Goal: Navigation & Orientation: Find specific page/section

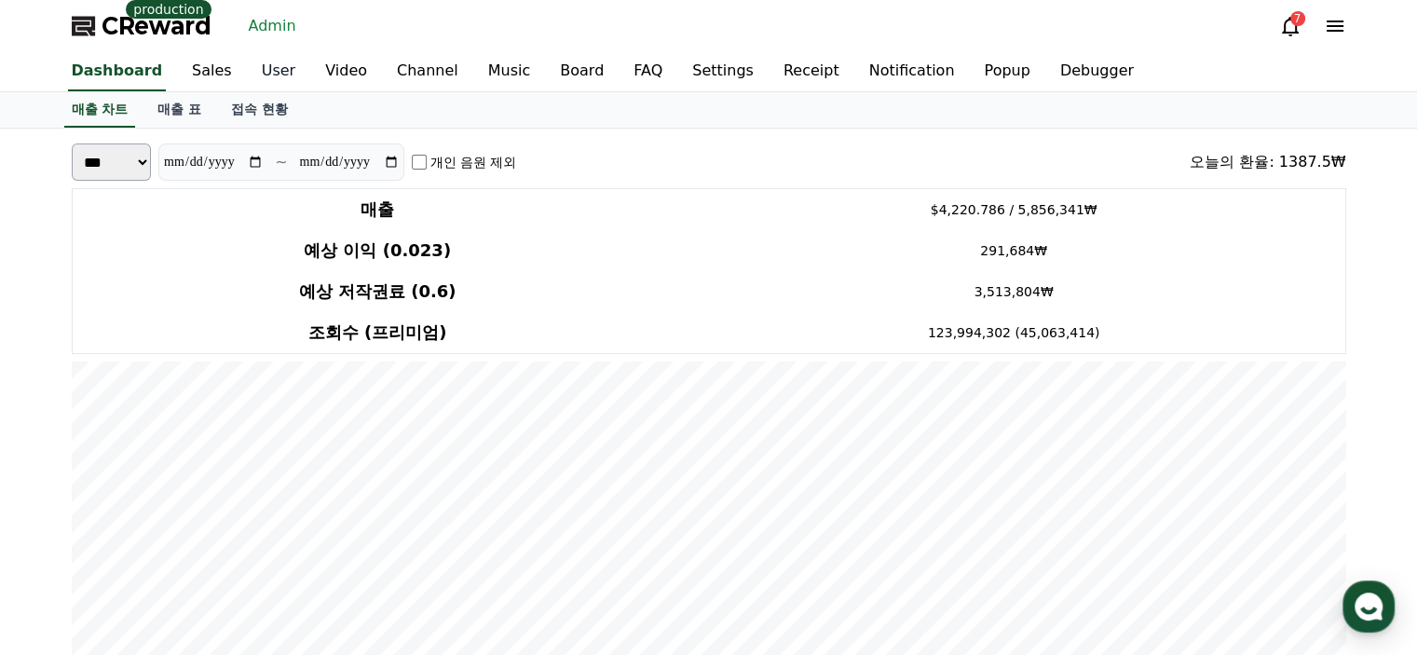
click at [247, 77] on link "User" at bounding box center [278, 71] width 63 height 39
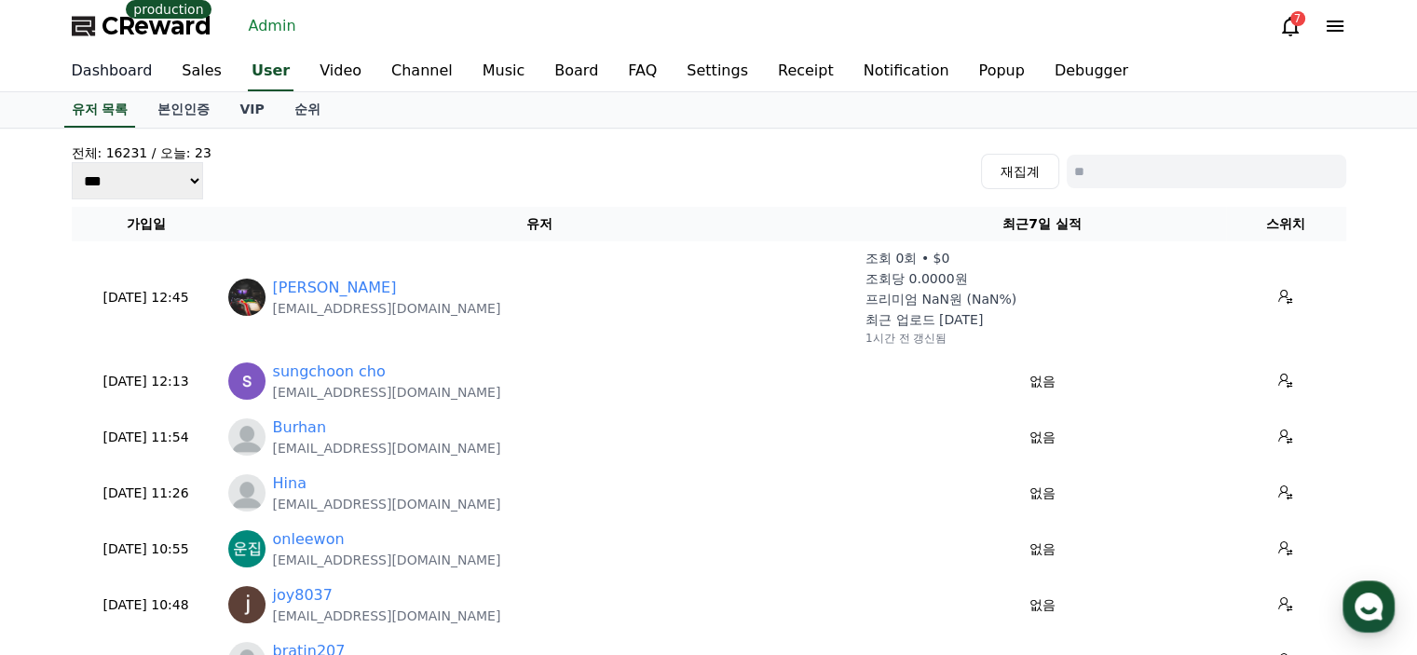
click at [139, 70] on link "Dashboard" at bounding box center [112, 71] width 111 height 39
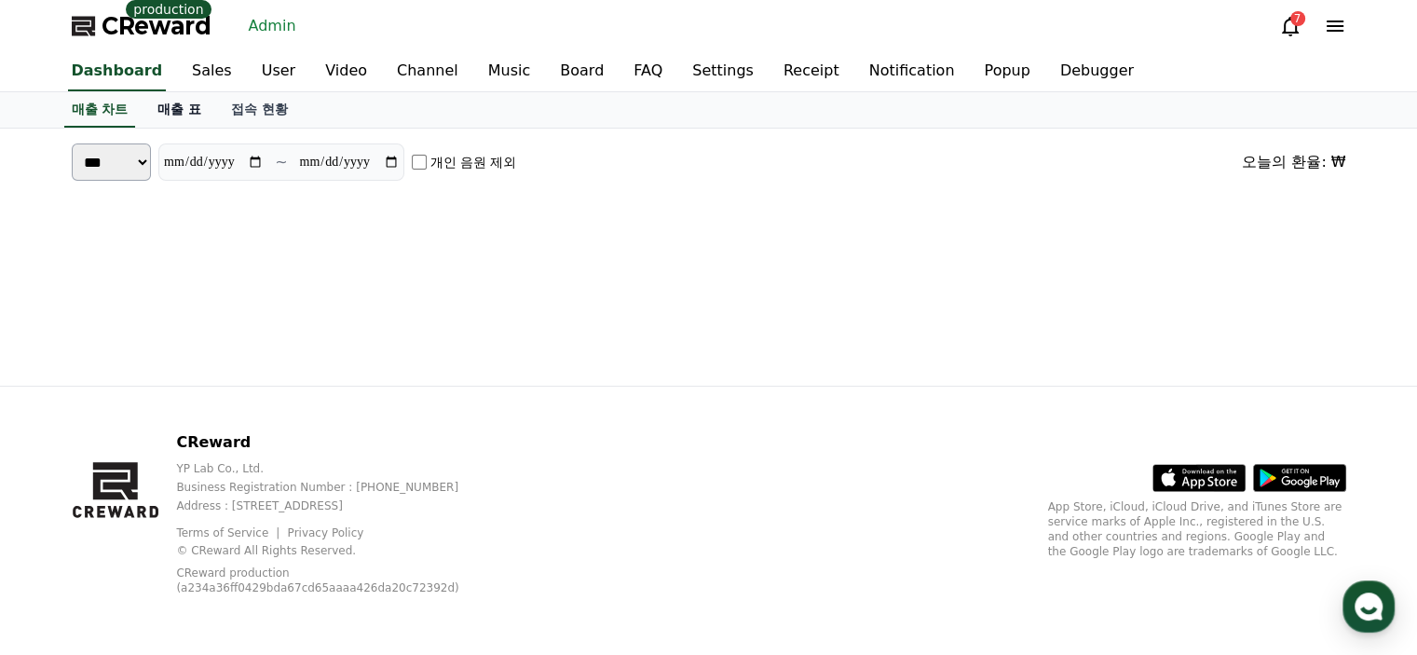
click at [196, 107] on link "매출 표" at bounding box center [180, 109] width 74 height 35
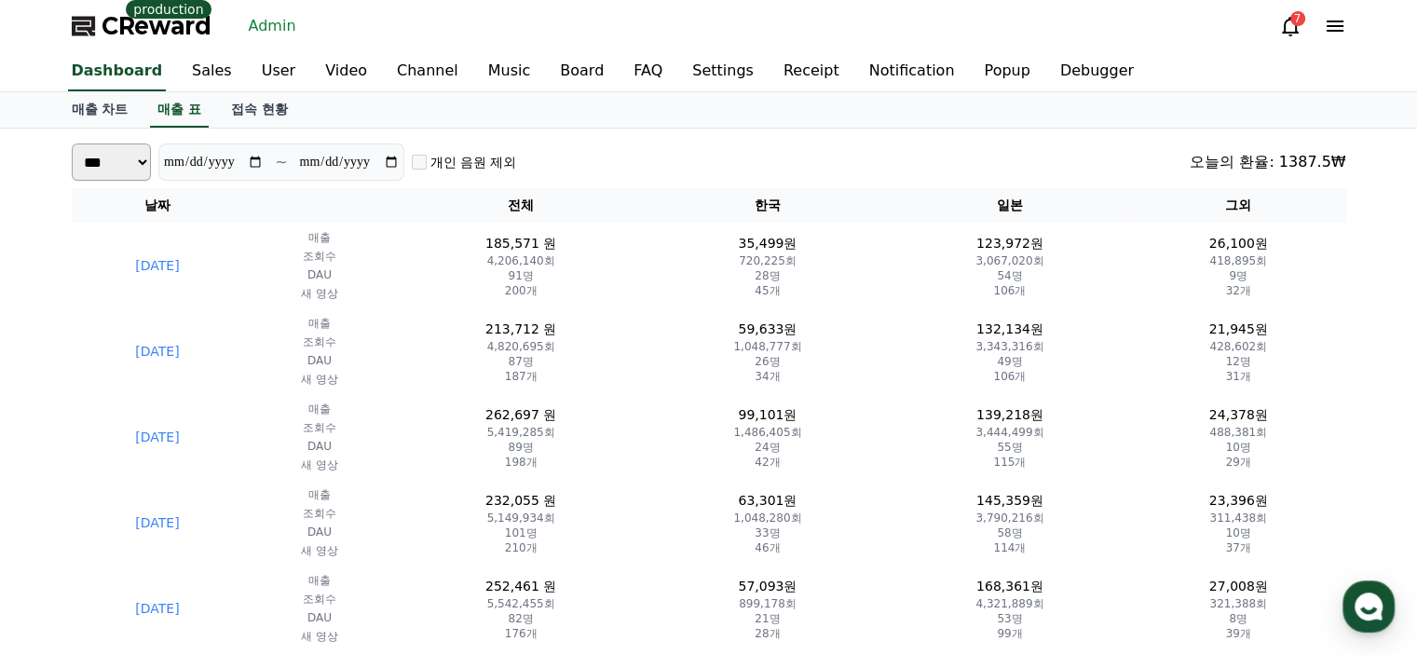
click at [745, 150] on div "**********" at bounding box center [709, 161] width 1274 height 37
click at [256, 68] on link "User" at bounding box center [278, 71] width 63 height 39
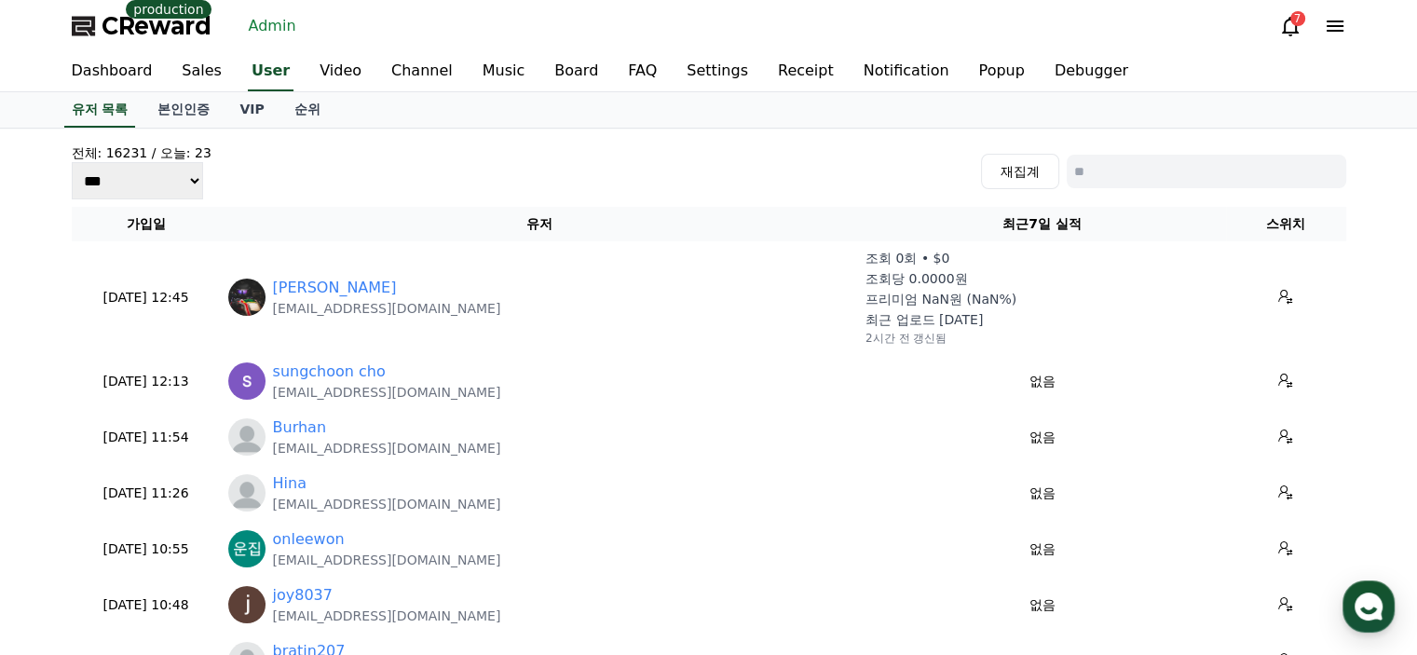
click at [469, 202] on div "전체: 16231 / [DATE]: 23 *** *** *** 재집계 가입일 유저 최근7일 실적 스위치 [DATE] 12:45 08-18 Wi…" at bounding box center [708, 658] width 1289 height 1044
click at [393, 74] on link "Channel" at bounding box center [421, 71] width 91 height 39
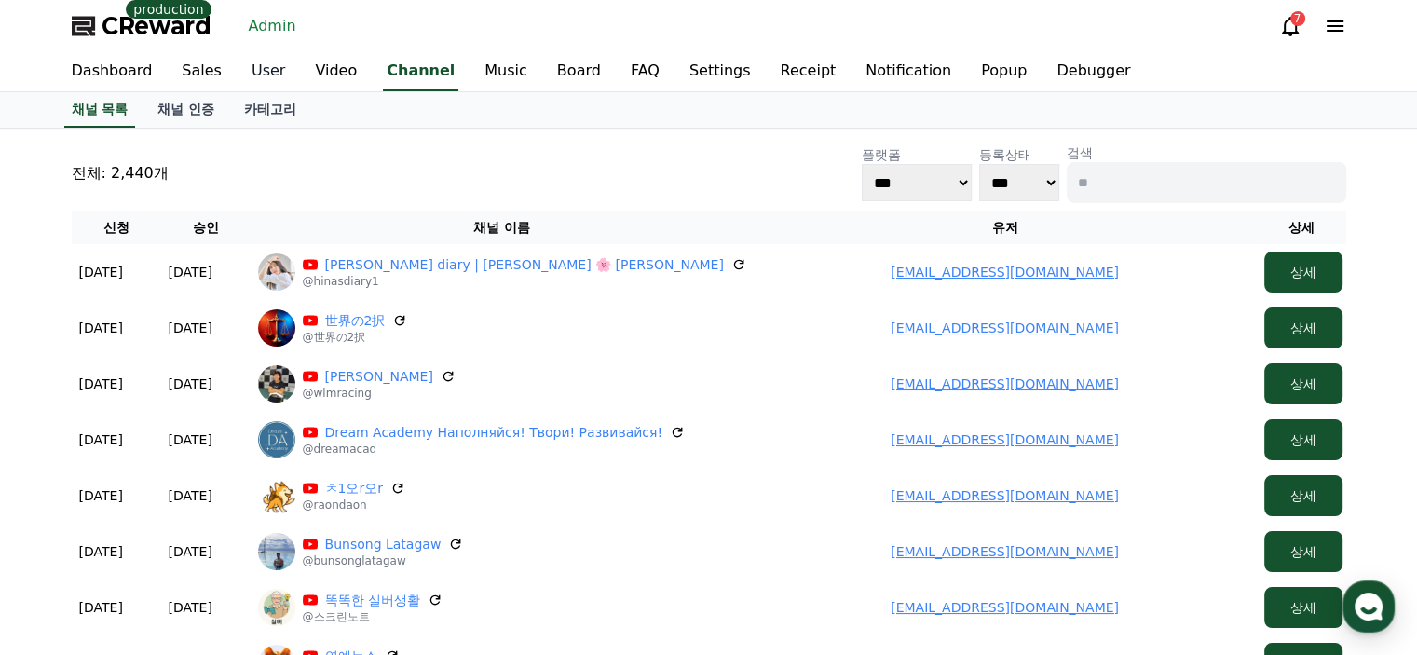
click at [259, 78] on link "User" at bounding box center [268, 71] width 63 height 39
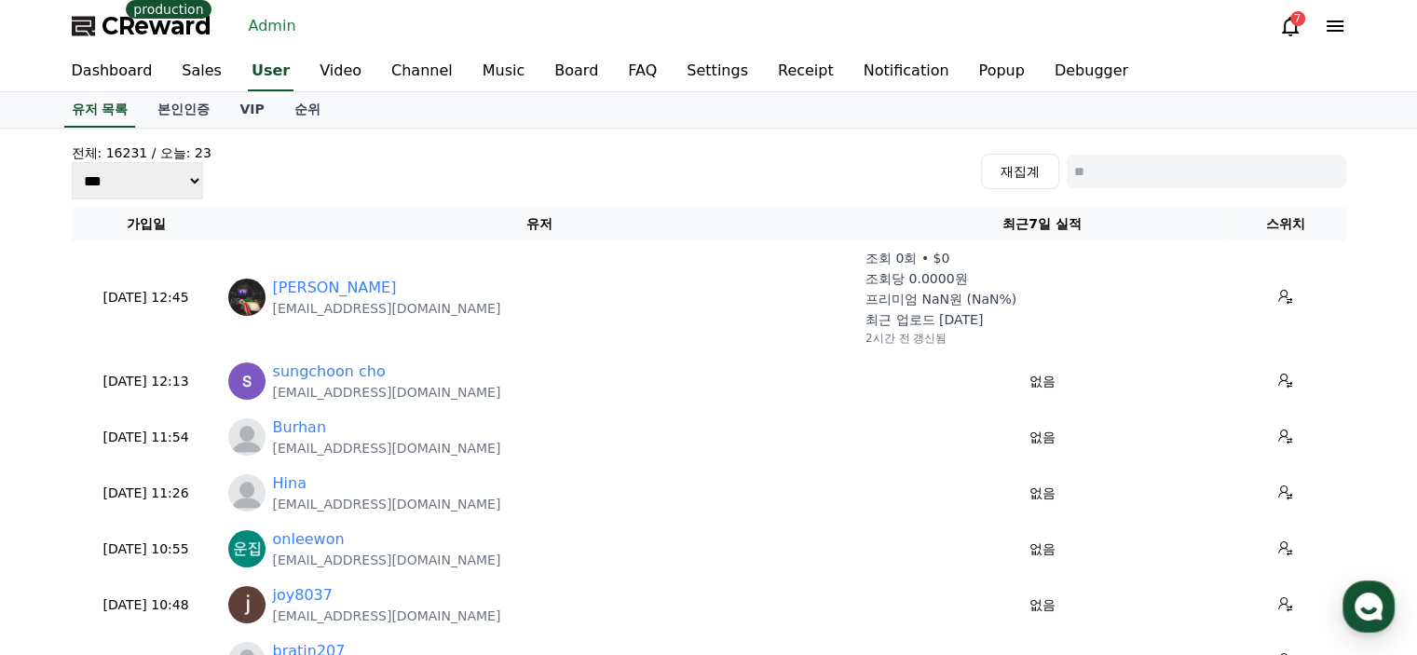
click at [339, 167] on div "전체: 16231 / 오늘: 23 *** *** *** 재집계" at bounding box center [709, 171] width 1274 height 56
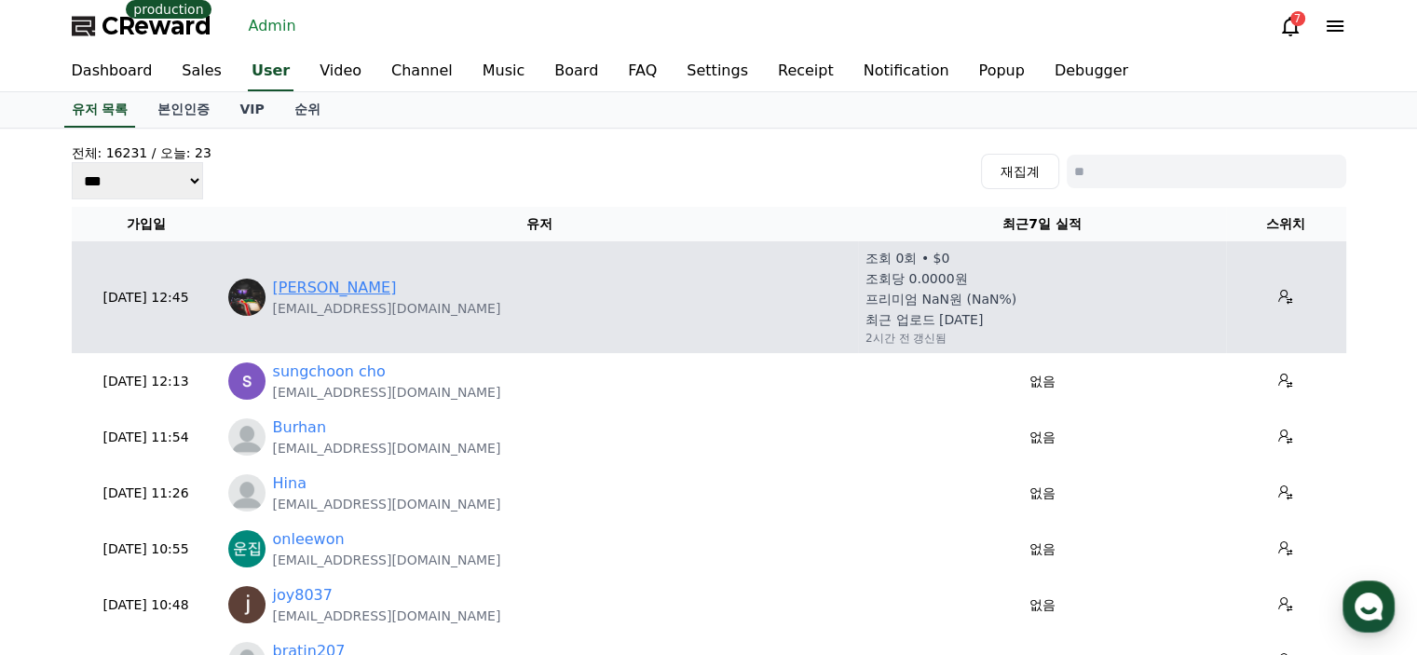
click at [298, 278] on link "[PERSON_NAME]" at bounding box center [335, 288] width 124 height 22
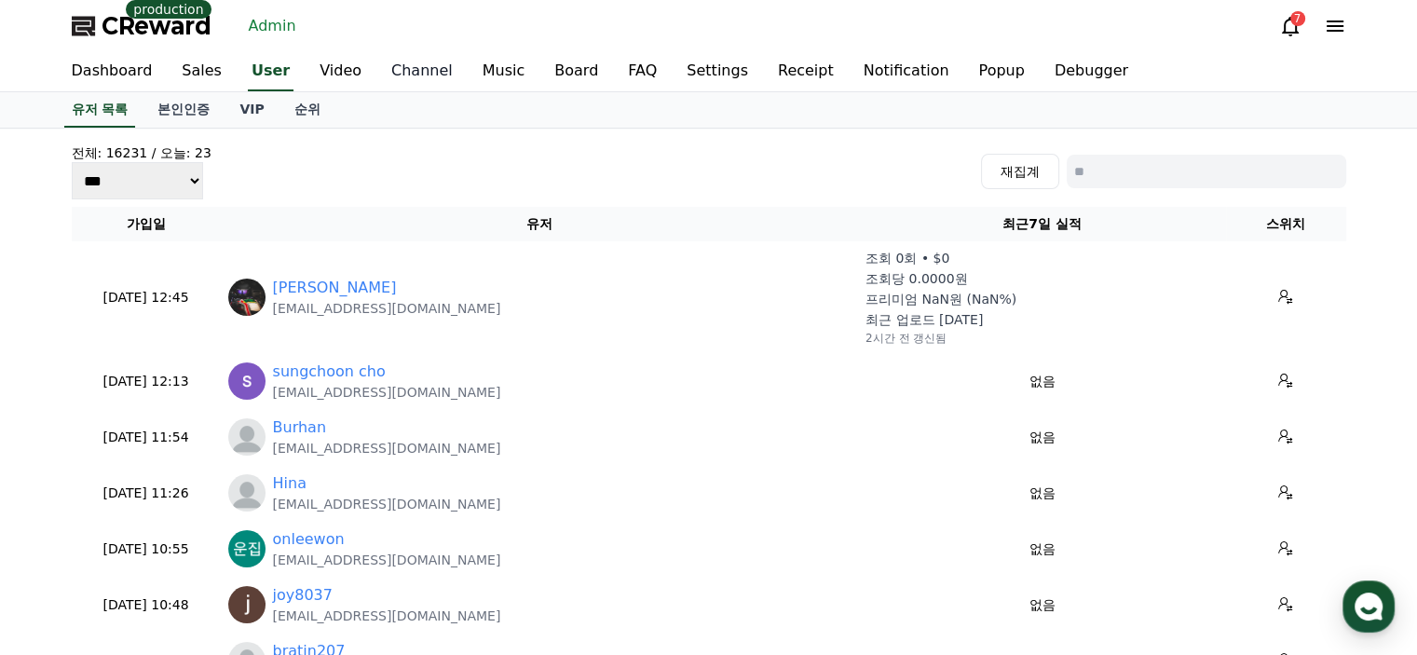
click at [407, 71] on link "Channel" at bounding box center [421, 71] width 91 height 39
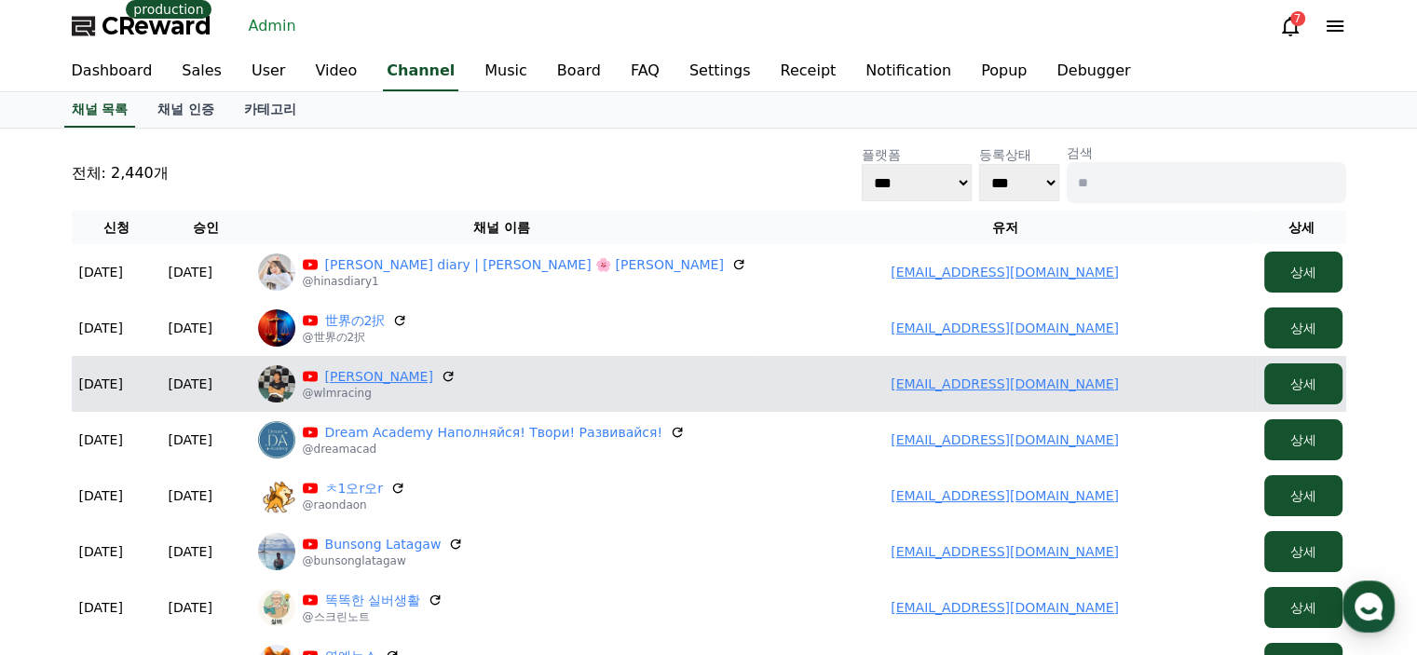
click at [349, 379] on link "[PERSON_NAME]" at bounding box center [379, 376] width 108 height 19
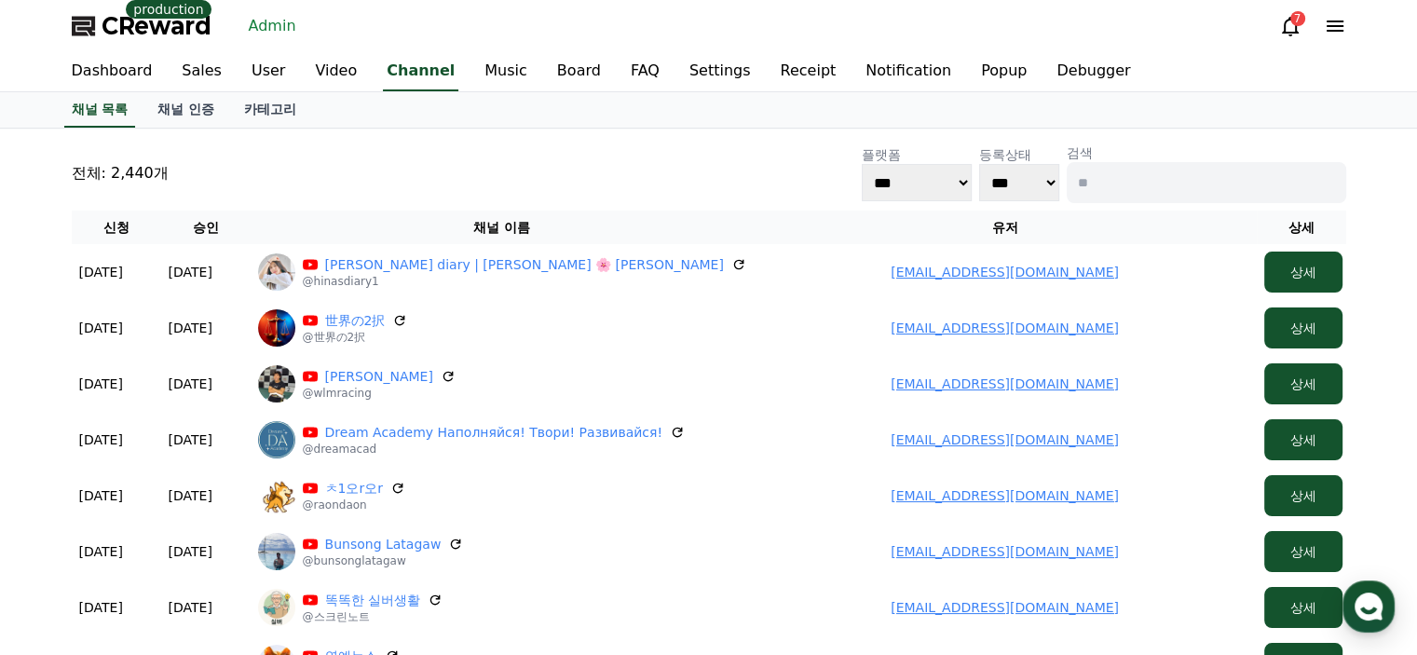
click at [264, 187] on div "전체: 2,440개 플랫폼 *** ***** **** 등록상태 *** *** 검색" at bounding box center [709, 173] width 1274 height 60
click at [248, 77] on link "User" at bounding box center [268, 71] width 63 height 39
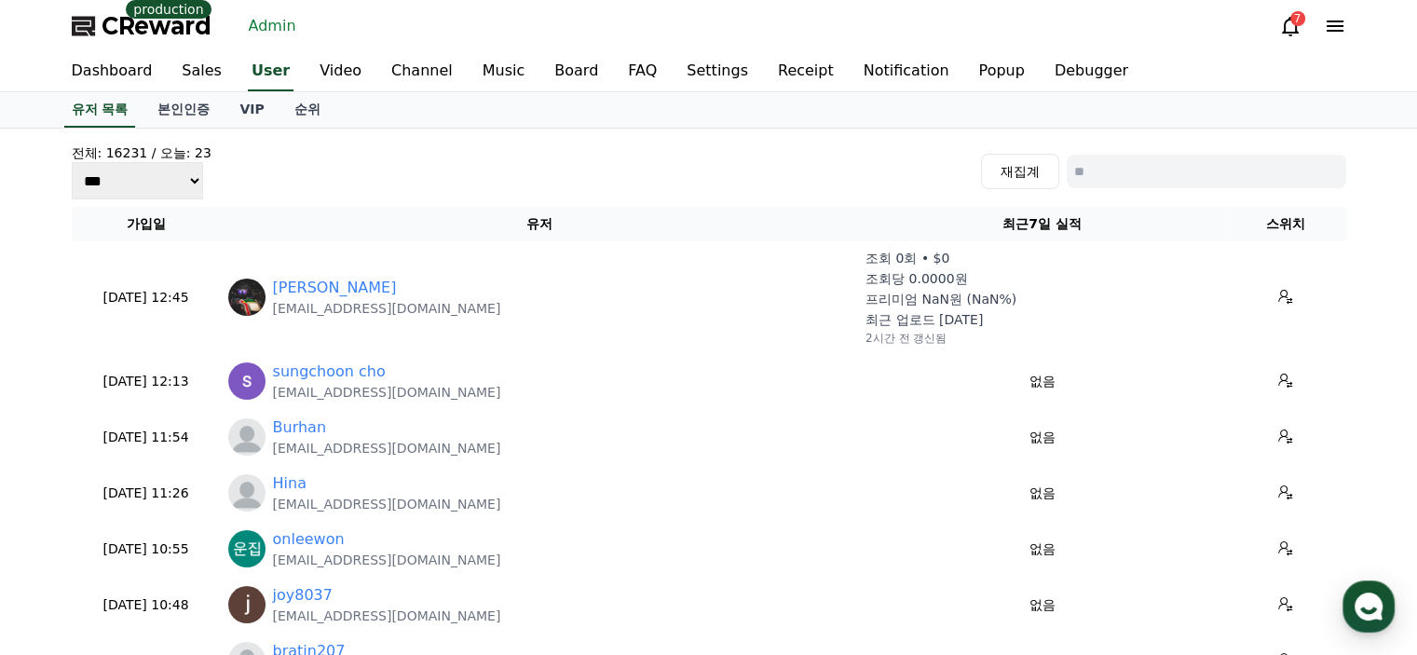
click at [540, 159] on div "전체: 16231 / 오늘: 23 *** *** *** 재집계" at bounding box center [709, 171] width 1274 height 56
click at [115, 66] on link "Dashboard" at bounding box center [112, 71] width 111 height 39
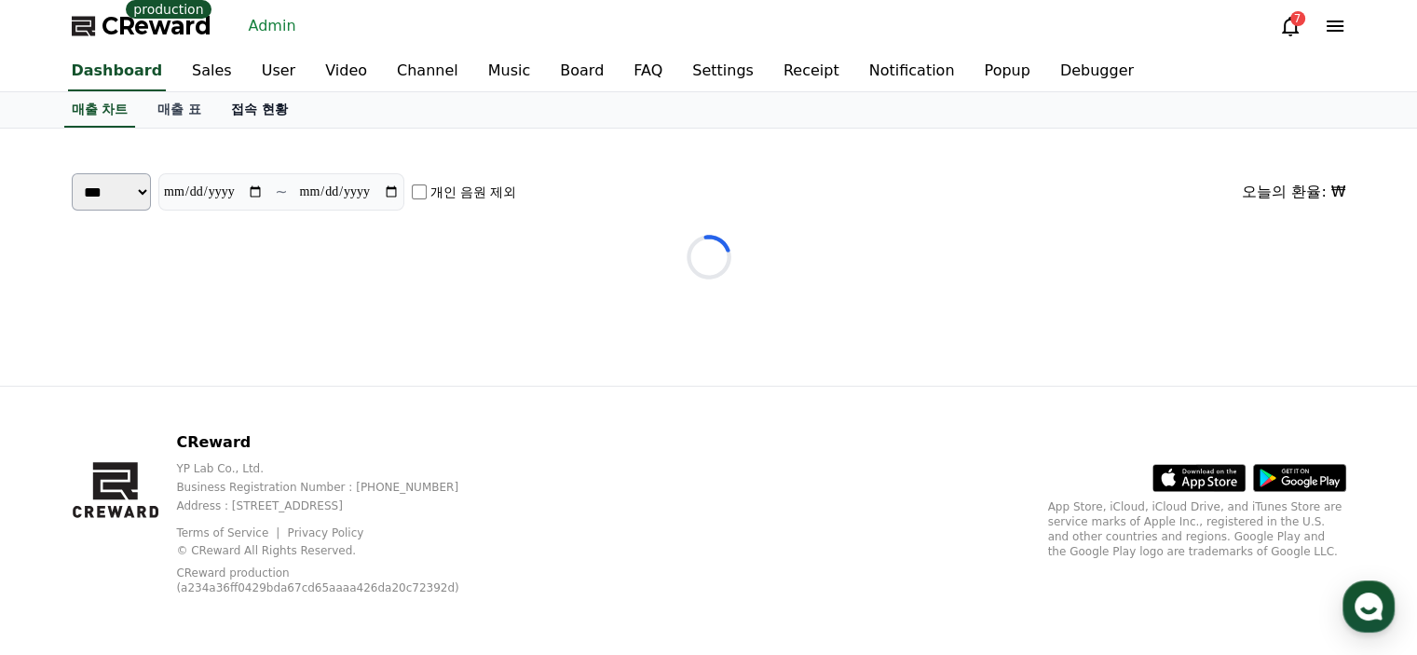
click at [261, 109] on link "접속 현황" at bounding box center [259, 109] width 87 height 35
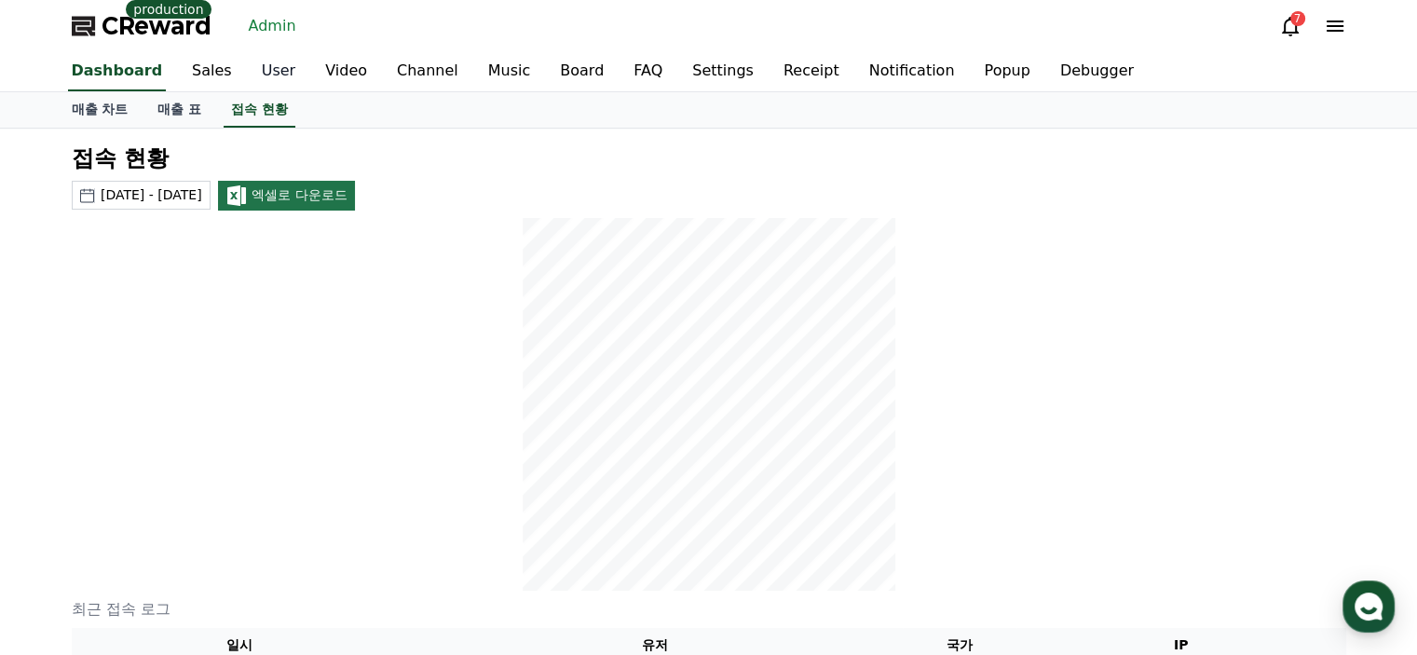
click at [272, 69] on link "User" at bounding box center [278, 71] width 63 height 39
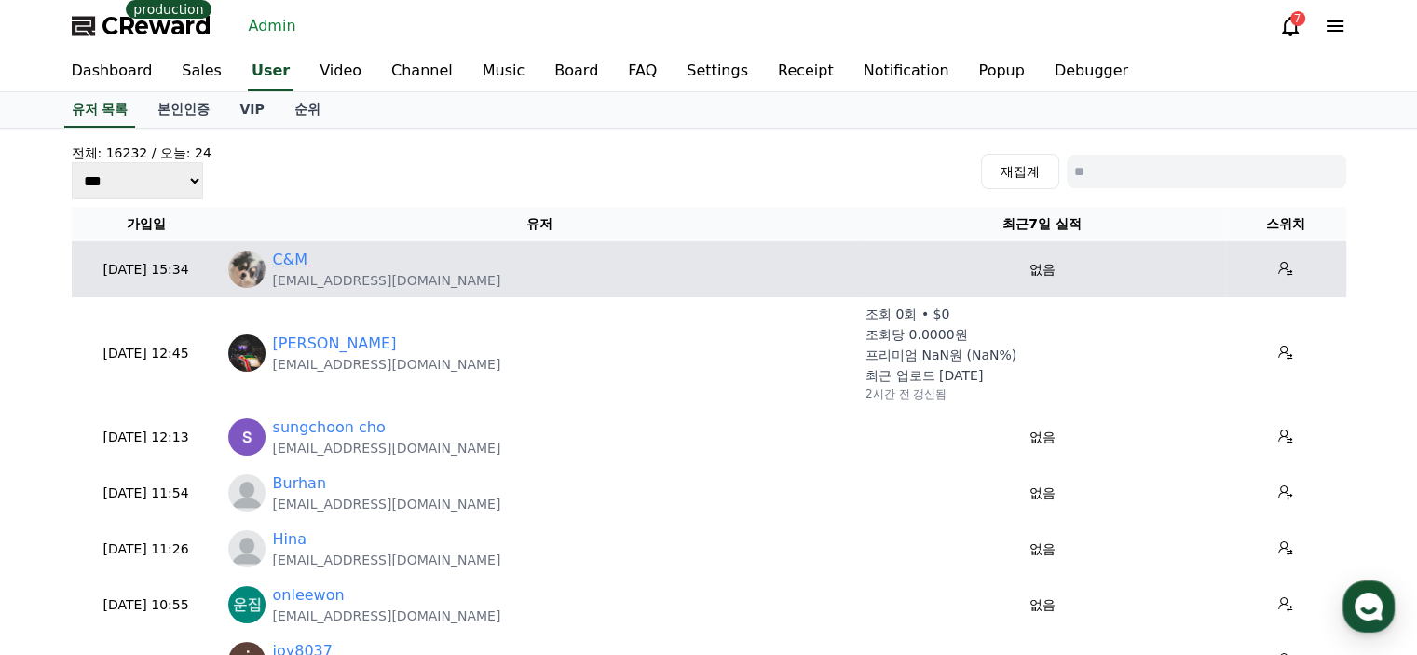
click at [281, 260] on link "C&M" at bounding box center [290, 260] width 34 height 22
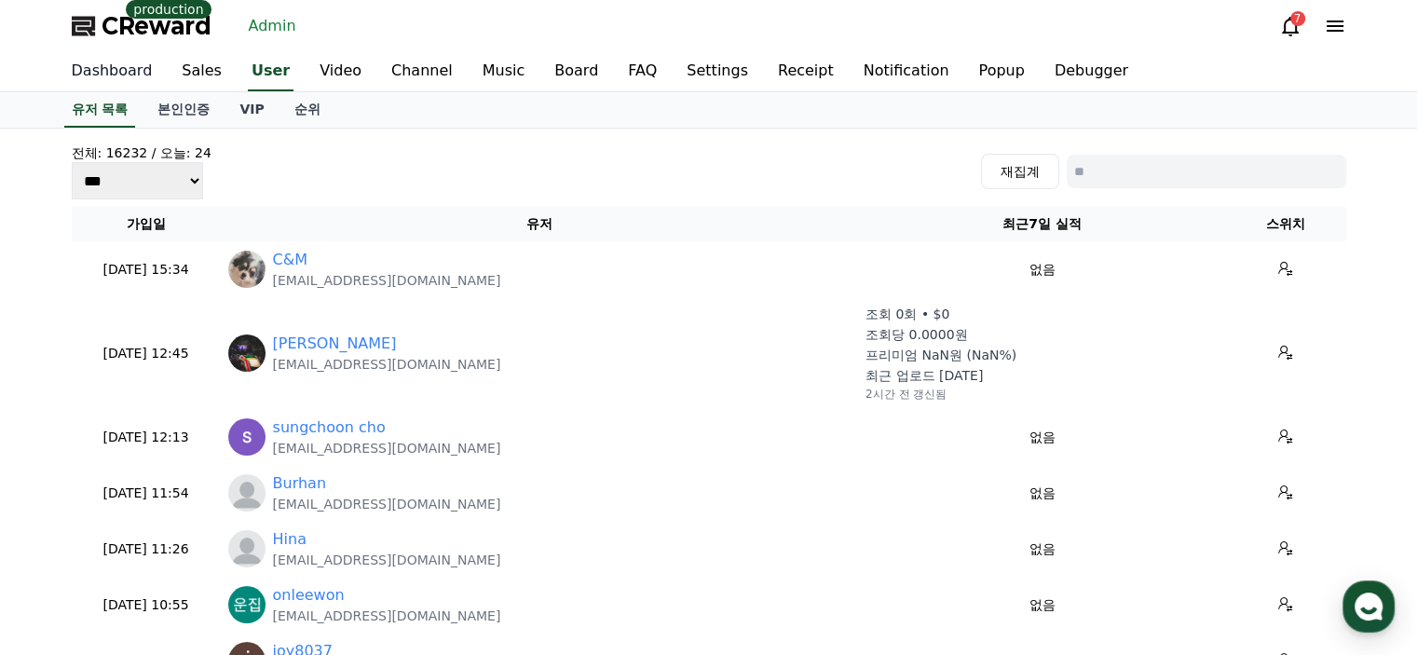
click at [120, 70] on link "Dashboard" at bounding box center [112, 71] width 111 height 39
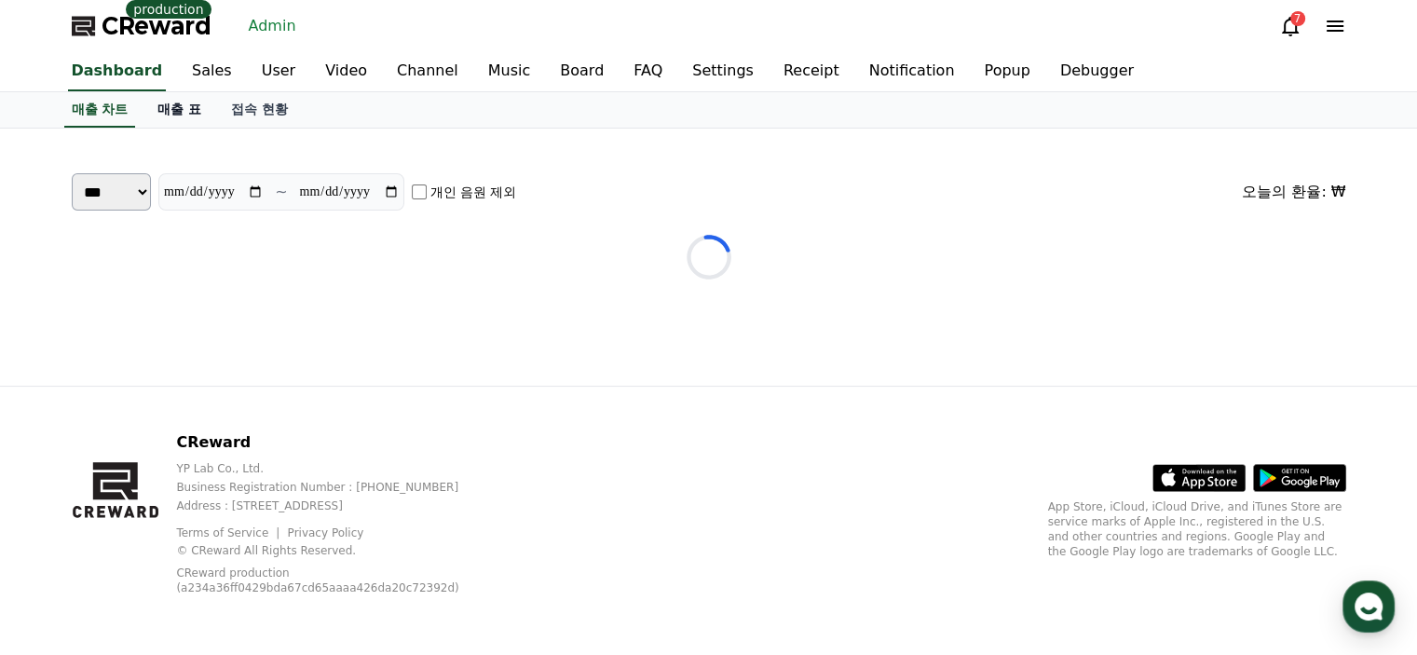
click at [176, 110] on link "매출 표" at bounding box center [180, 109] width 74 height 35
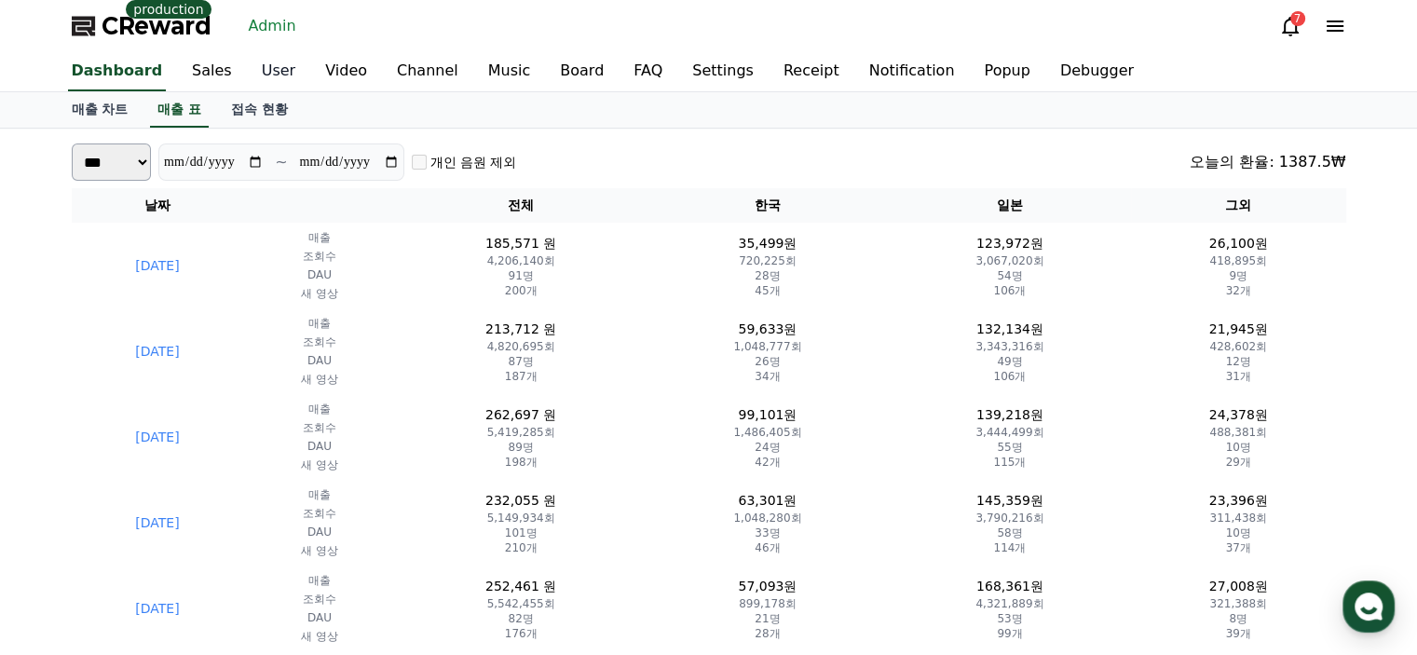
click at [265, 68] on link "User" at bounding box center [278, 71] width 63 height 39
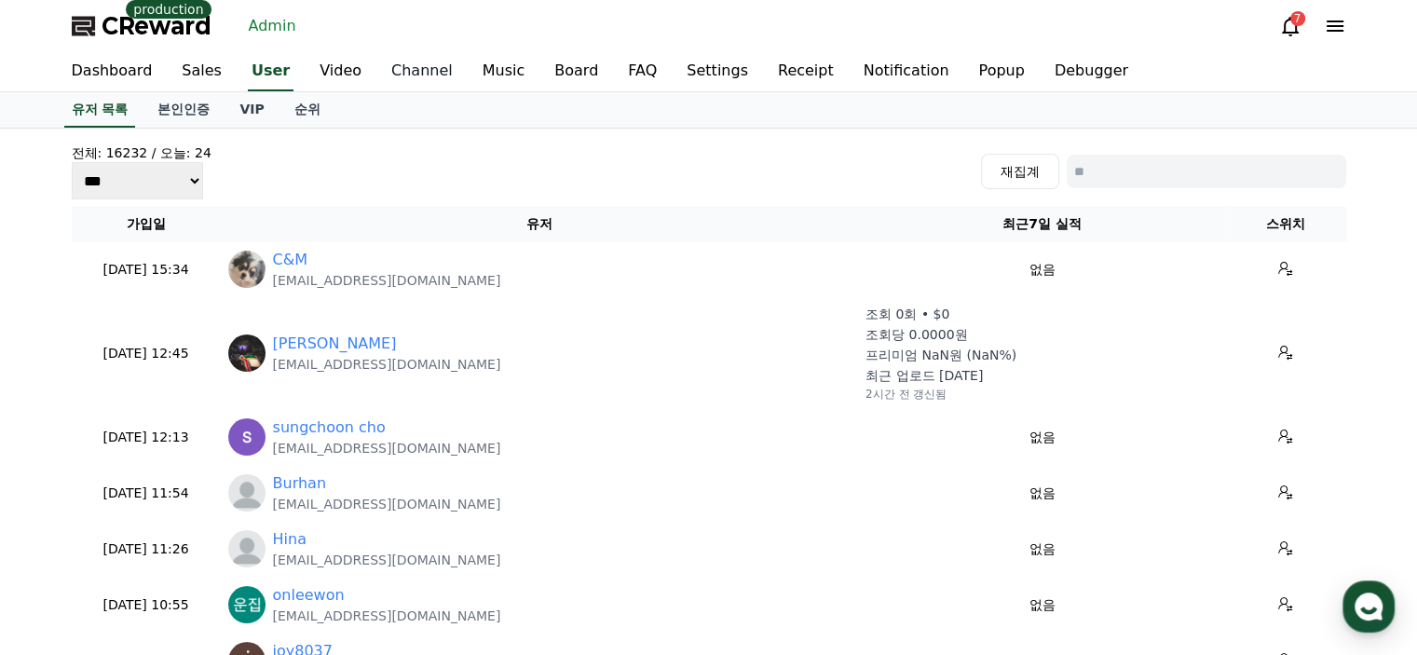
click at [402, 85] on link "Channel" at bounding box center [421, 71] width 91 height 39
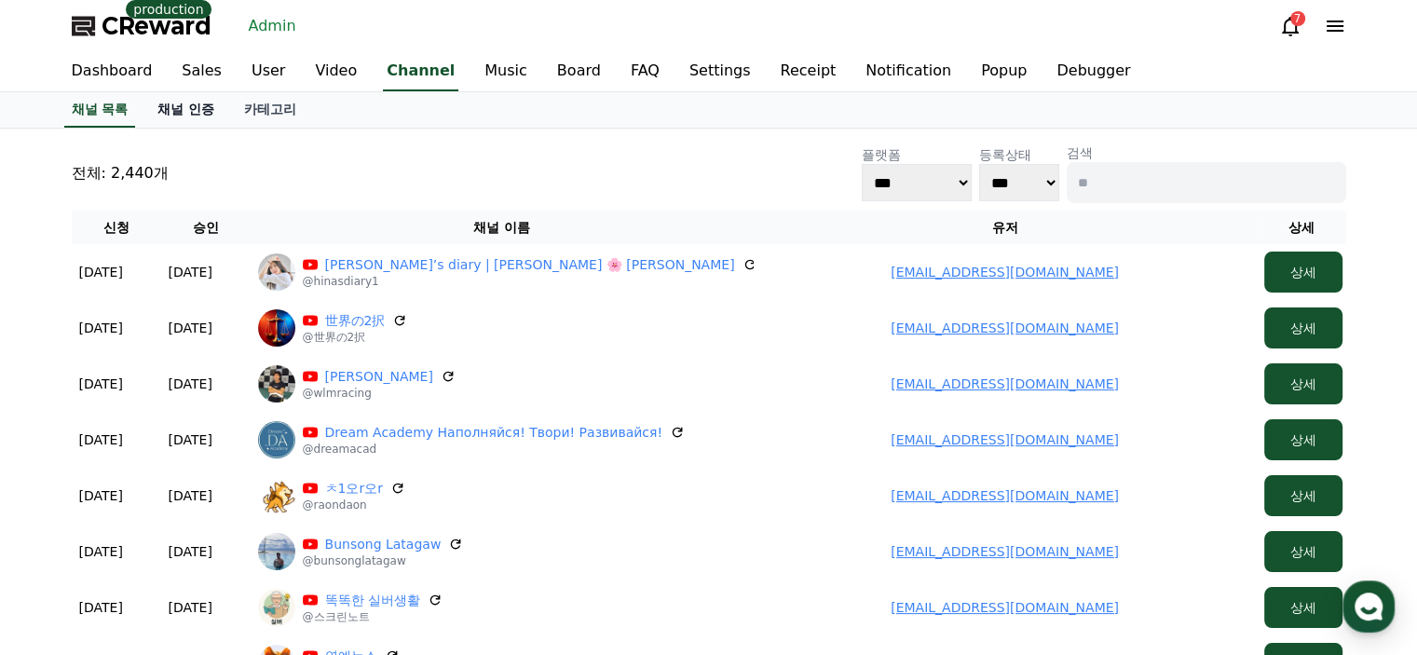
click at [205, 116] on link "채널 인증" at bounding box center [186, 109] width 87 height 35
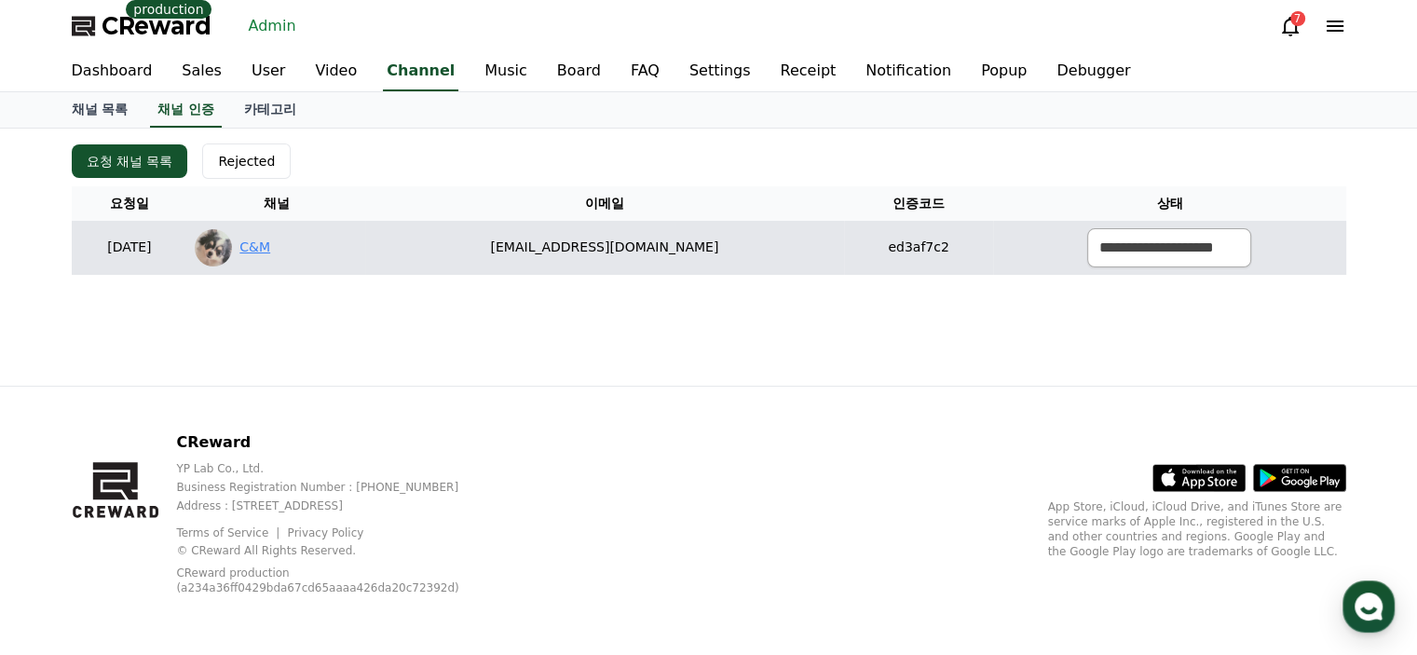
click at [270, 248] on link "C&M" at bounding box center [254, 248] width 31 height 20
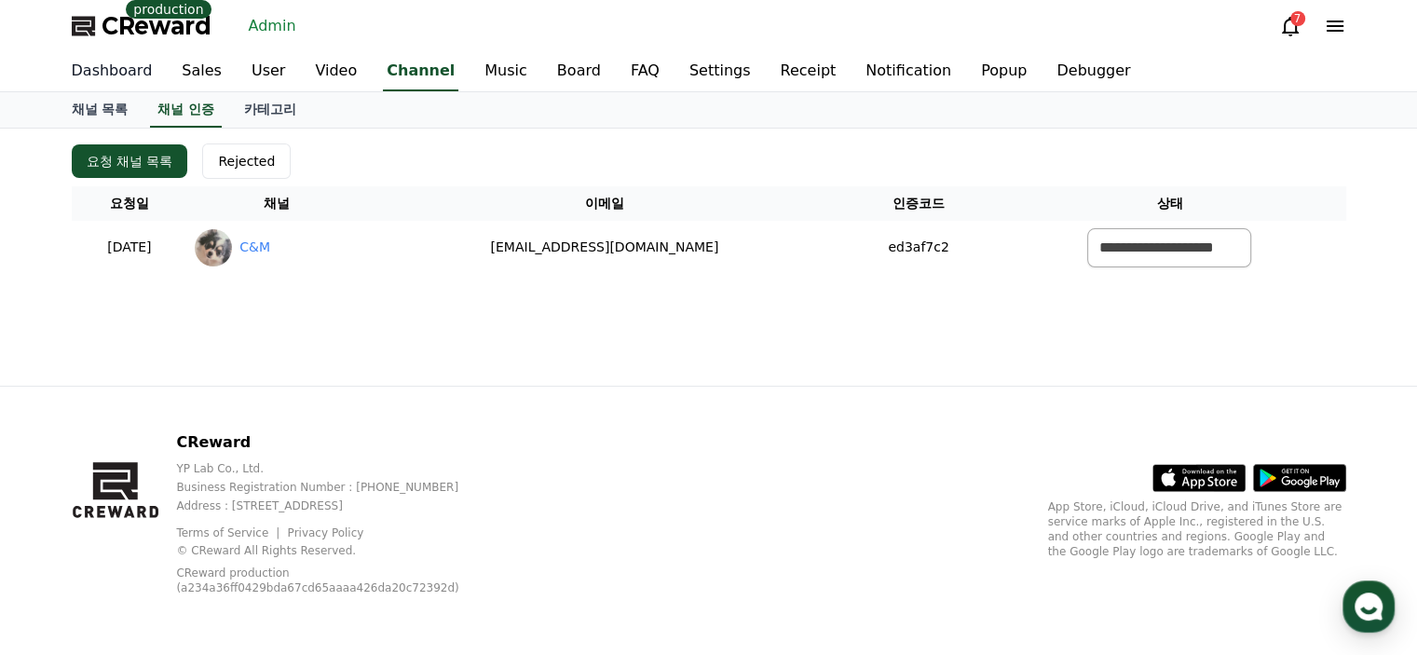
click at [103, 74] on link "Dashboard" at bounding box center [112, 71] width 111 height 39
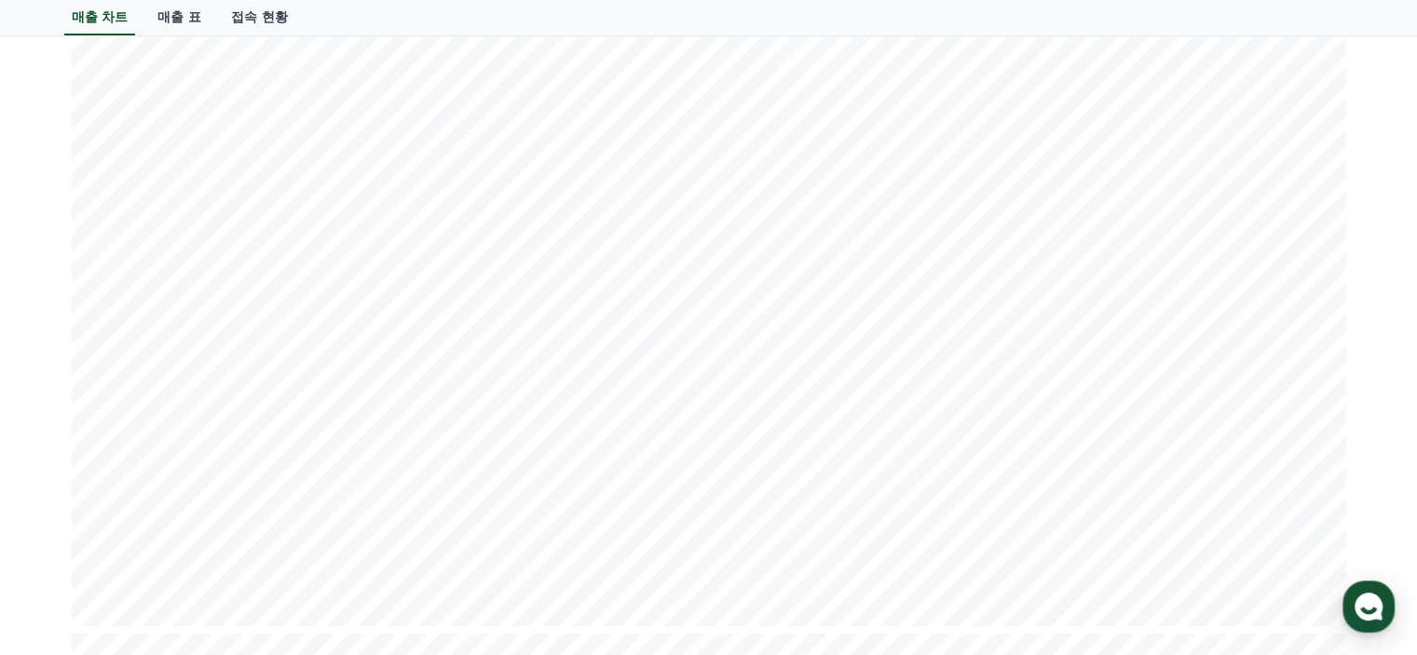
scroll to position [559, 0]
